Goal: Navigation & Orientation: Find specific page/section

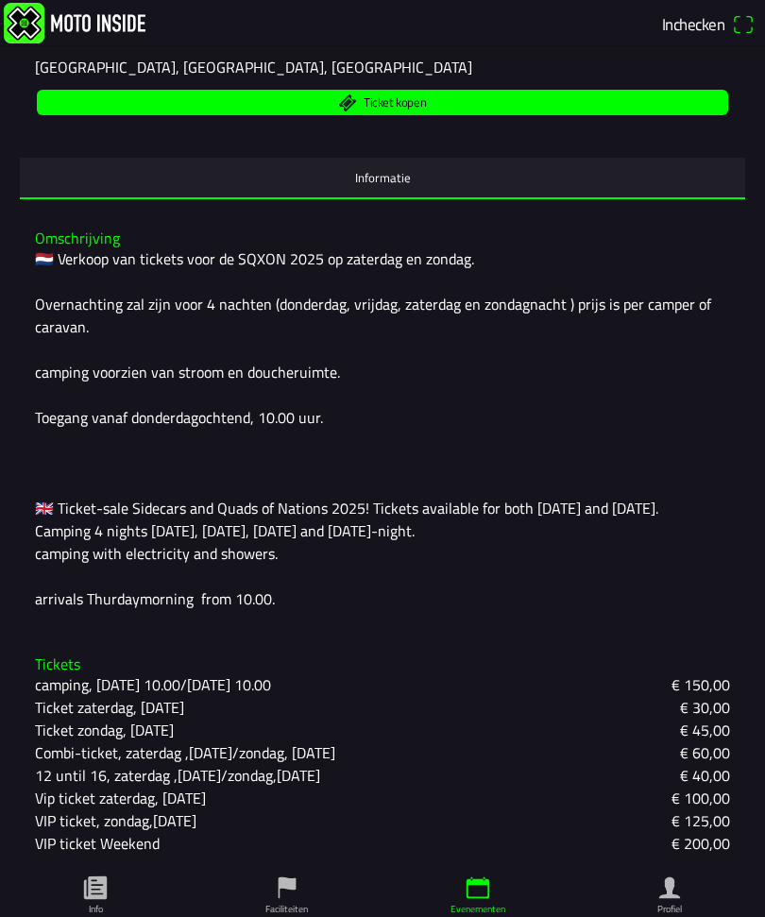
scroll to position [384, 0]
click at [104, 892] on icon "paper" at bounding box center [95, 888] width 23 height 23
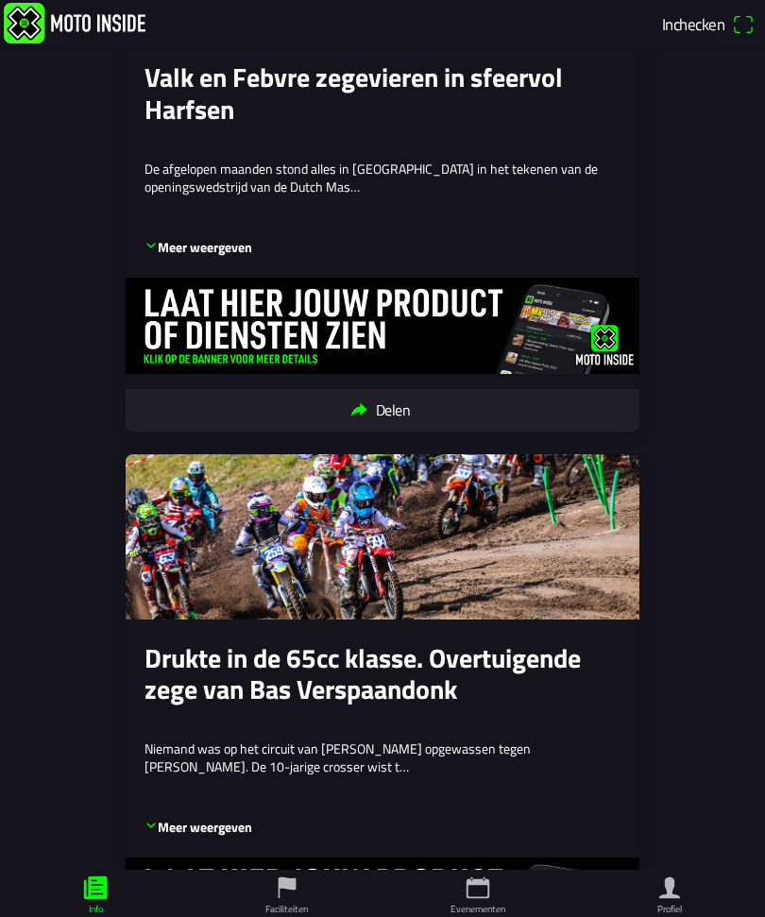
scroll to position [2157, 0]
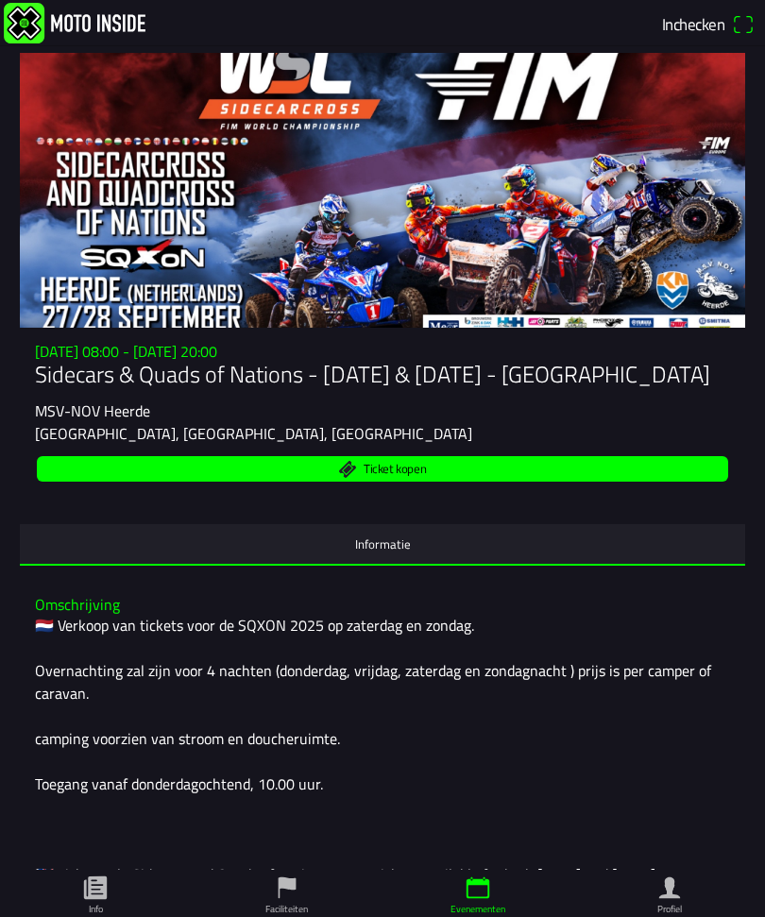
click at [385, 555] on ion-label "Informatie" at bounding box center [383, 544] width 56 height 21
click at [387, 555] on ion-label "Informatie" at bounding box center [383, 544] width 56 height 21
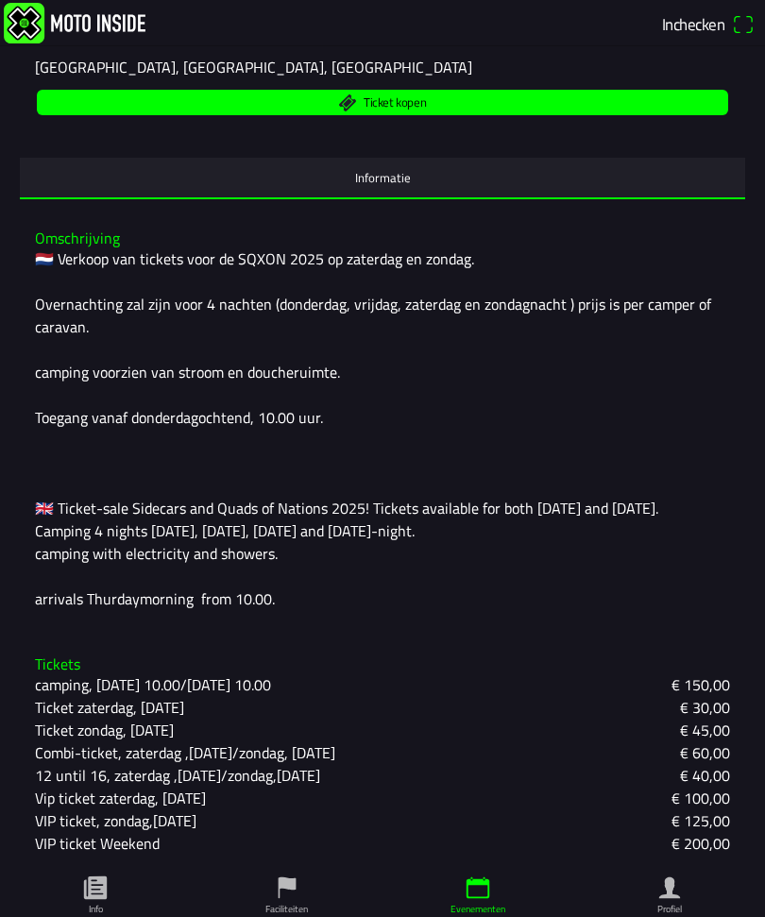
scroll to position [384, 0]
click at [293, 903] on ion-label "Faciliteiten" at bounding box center [286, 909] width 43 height 14
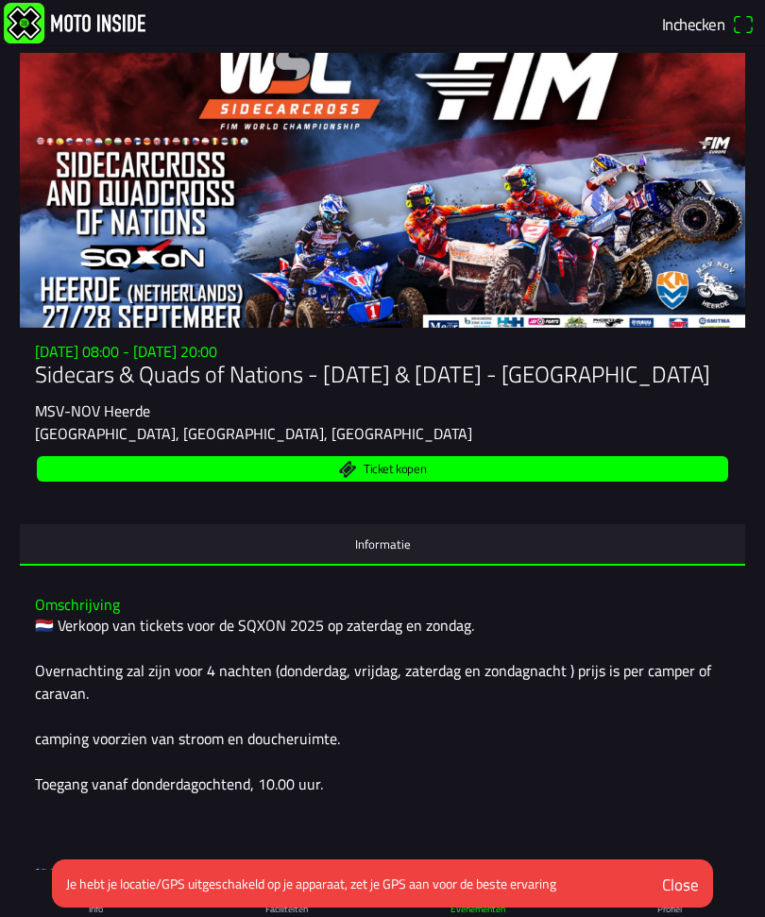
click at [685, 876] on div "Close" at bounding box center [680, 885] width 37 height 25
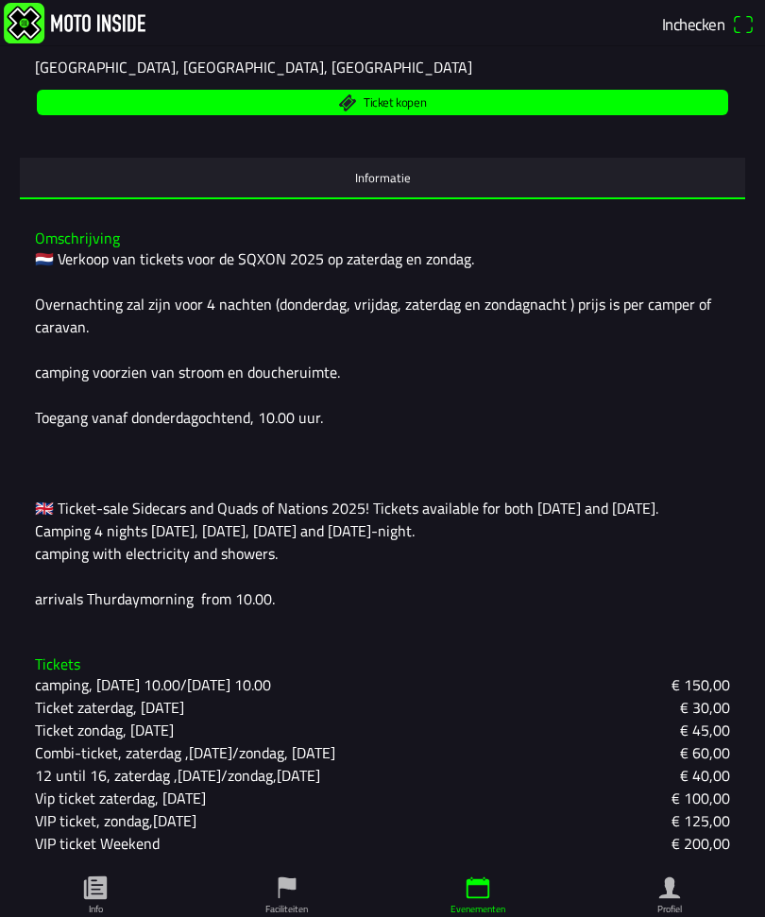
scroll to position [384, 0]
